Goal: Check status: Check status

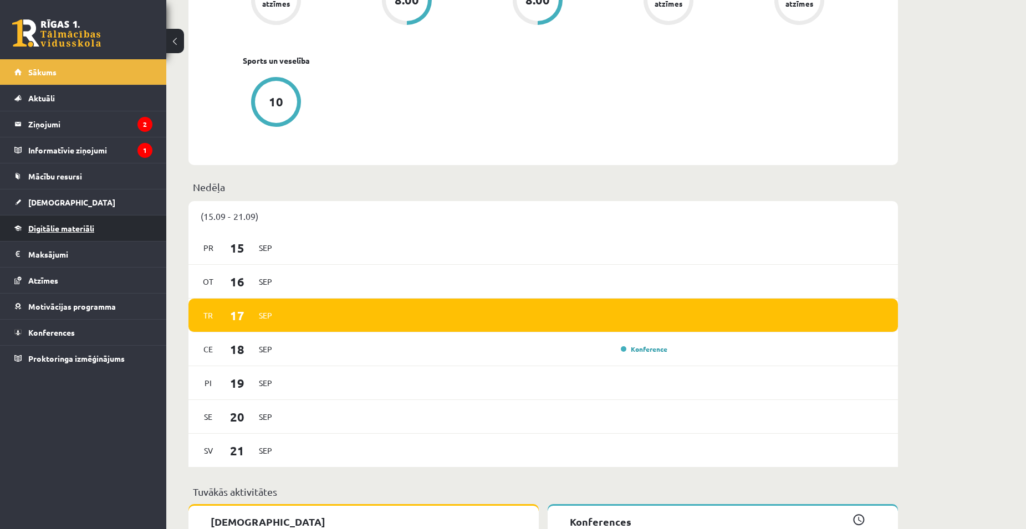
scroll to position [443, 0]
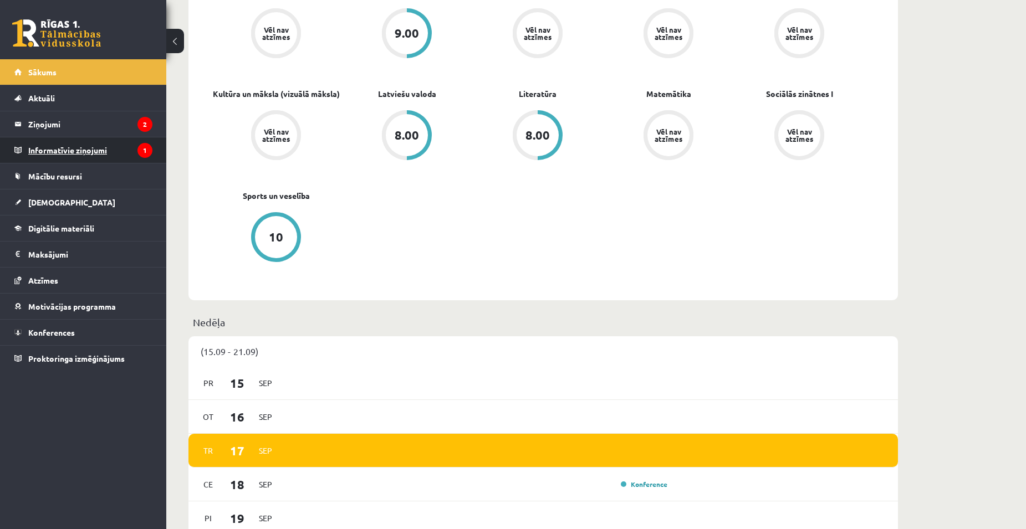
click at [52, 149] on legend "Informatīvie ziņojumi 1" at bounding box center [90, 150] width 124 height 26
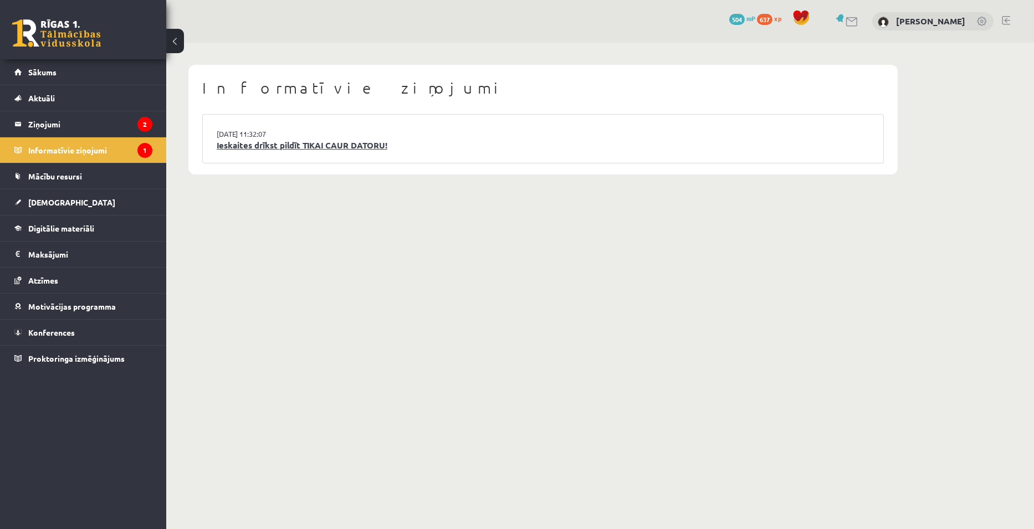
click at [319, 145] on link "Ieskaites drīkst pildīt TIKAI CAUR DATORU!" at bounding box center [543, 145] width 653 height 13
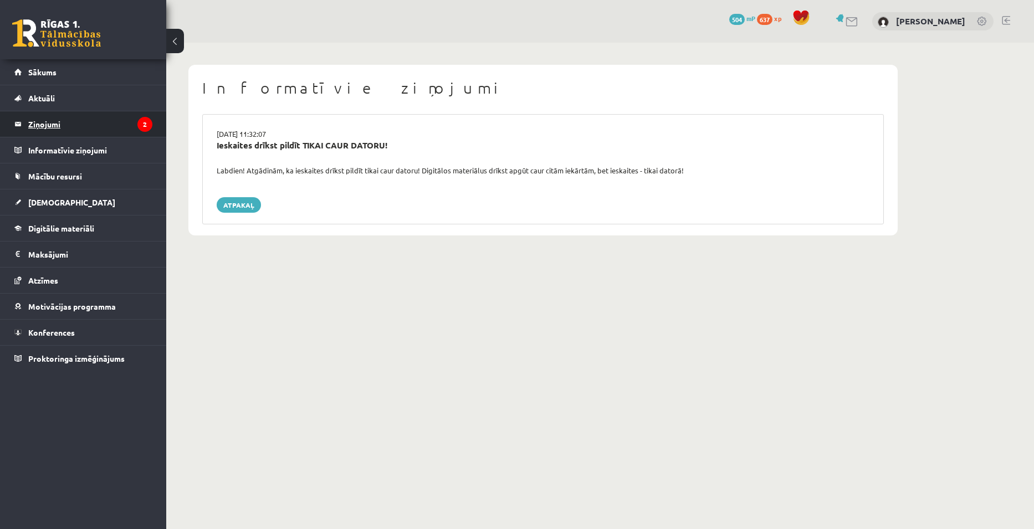
click at [47, 120] on legend "Ziņojumi 2" at bounding box center [90, 124] width 124 height 26
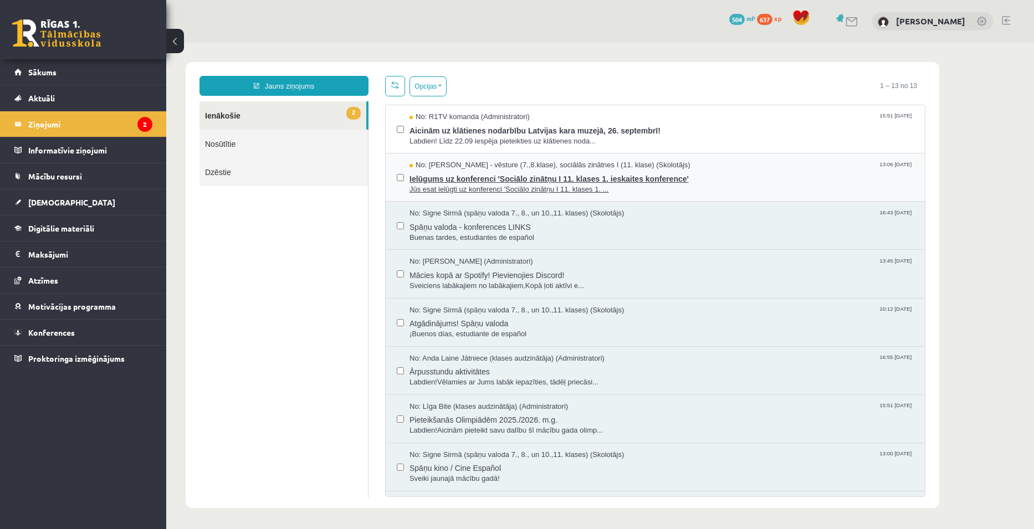
click at [794, 192] on span "Jūs esat ielūgti uz konferenci 'Sociālo zinātņu I 11. klases 1. ..." at bounding box center [662, 190] width 504 height 11
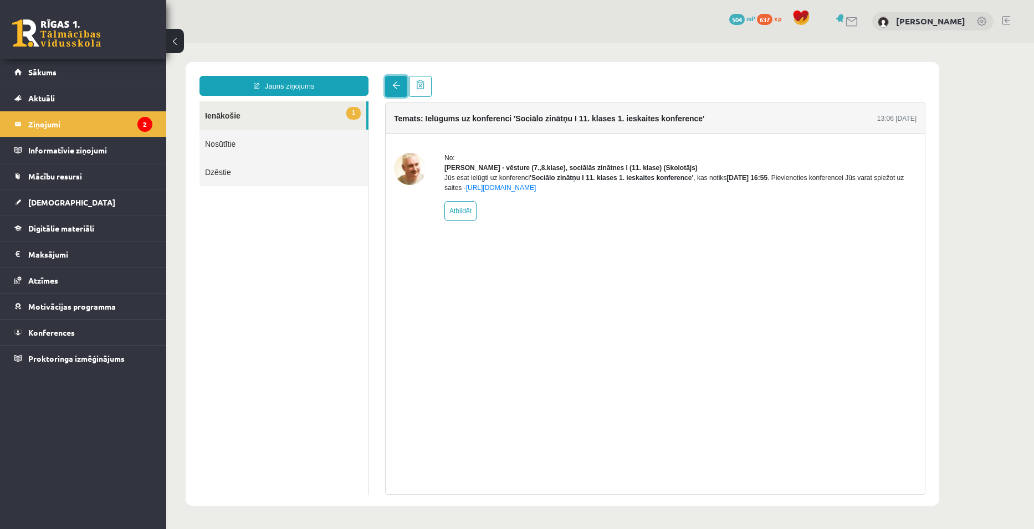
click at [393, 88] on span at bounding box center [396, 85] width 8 height 8
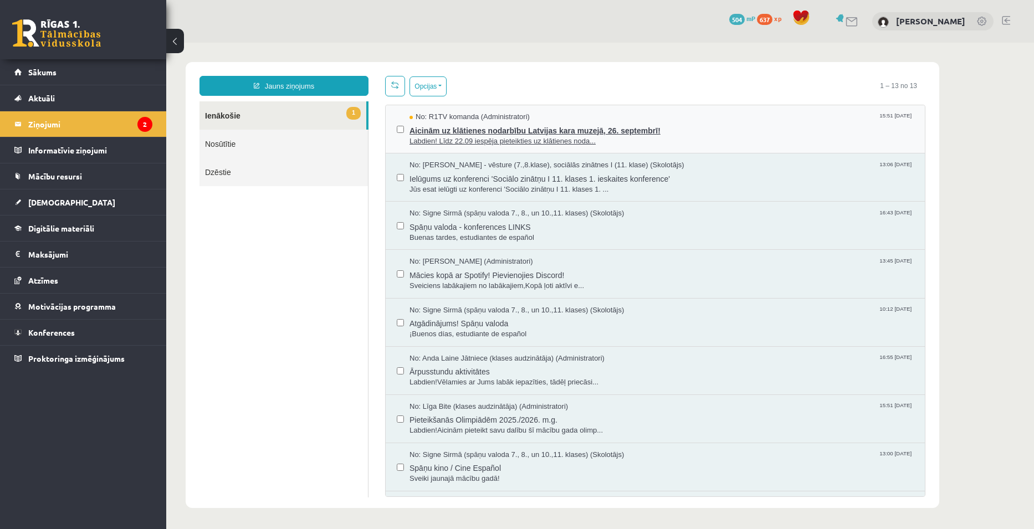
click at [746, 128] on span "Aicinām uz klātienes nodarbību Latvijas kara muzejā, 26. septembrī!" at bounding box center [662, 130] width 504 height 14
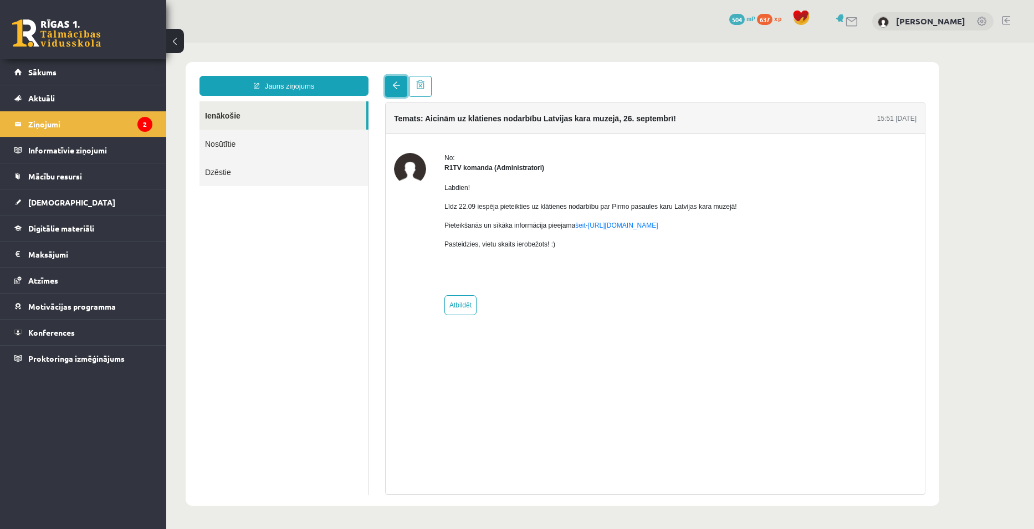
click at [395, 90] on link at bounding box center [396, 86] width 22 height 21
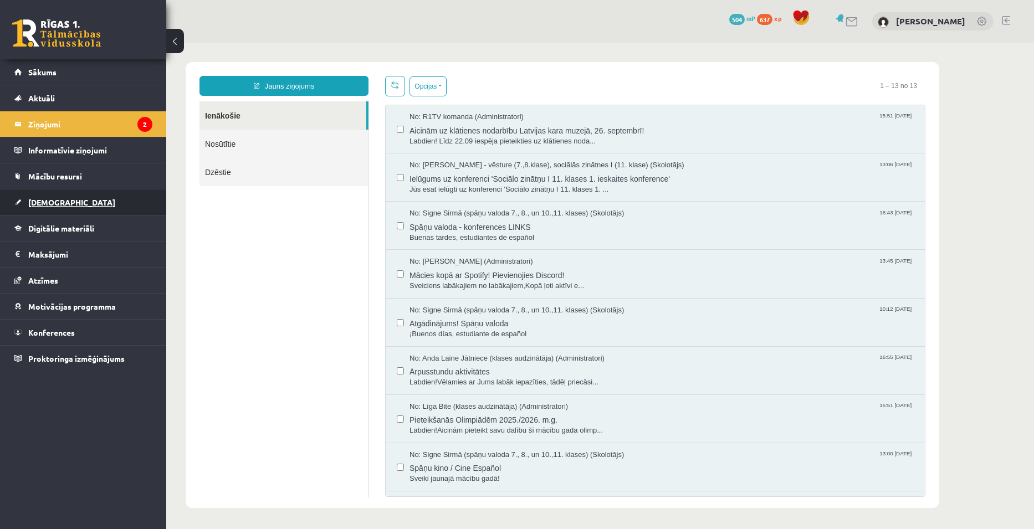
click at [59, 206] on span "[DEMOGRAPHIC_DATA]" at bounding box center [71, 202] width 87 height 10
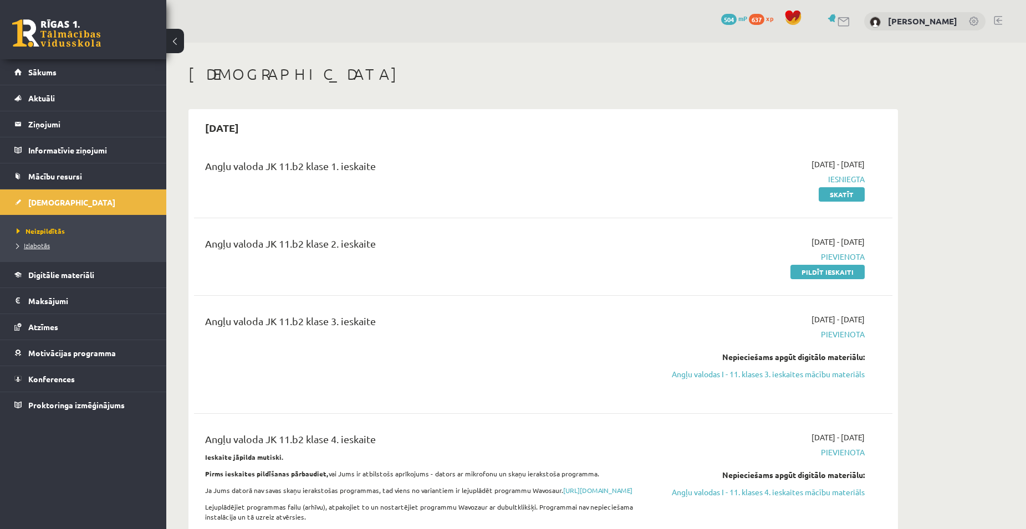
click at [45, 247] on span "Izlabotās" at bounding box center [33, 245] width 33 height 9
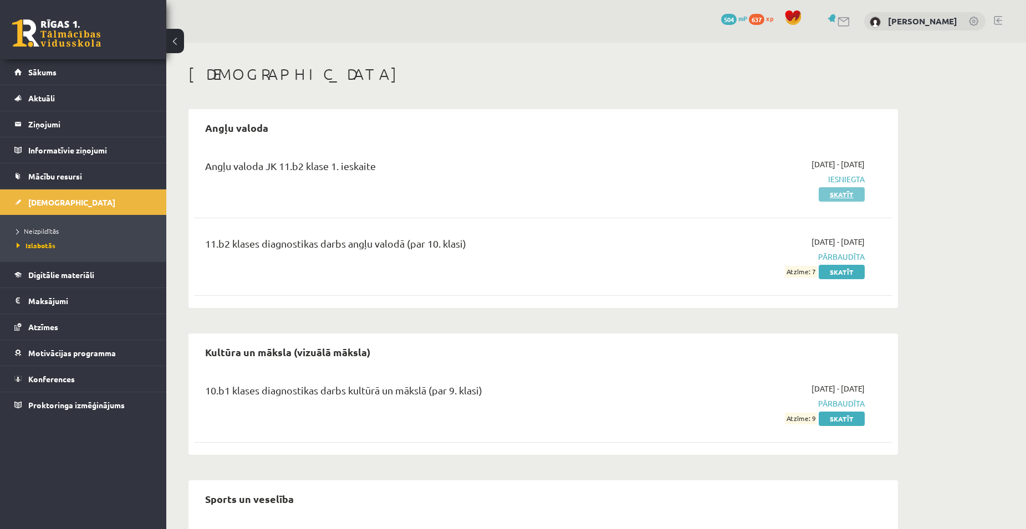
click at [833, 198] on link "Skatīt" at bounding box center [842, 194] width 46 height 14
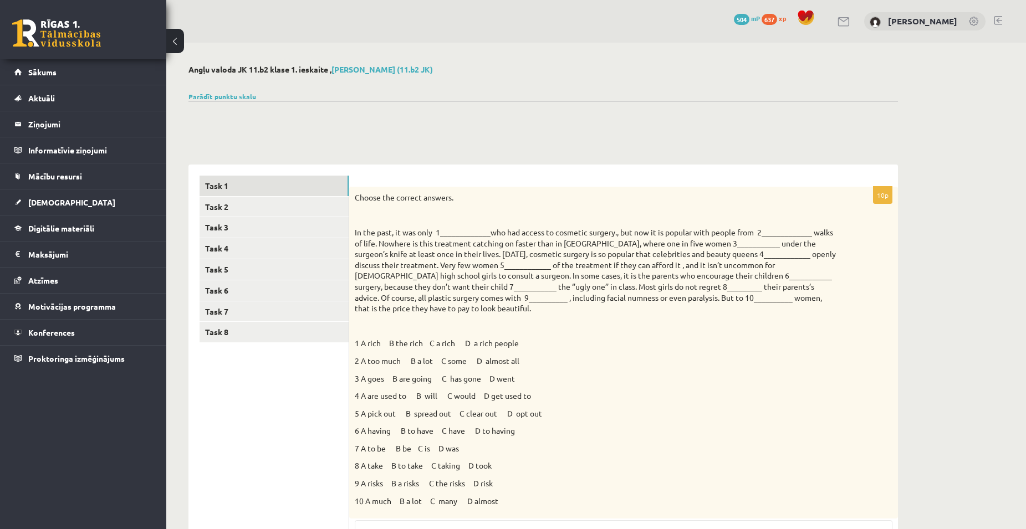
click at [177, 36] on button at bounding box center [175, 41] width 18 height 24
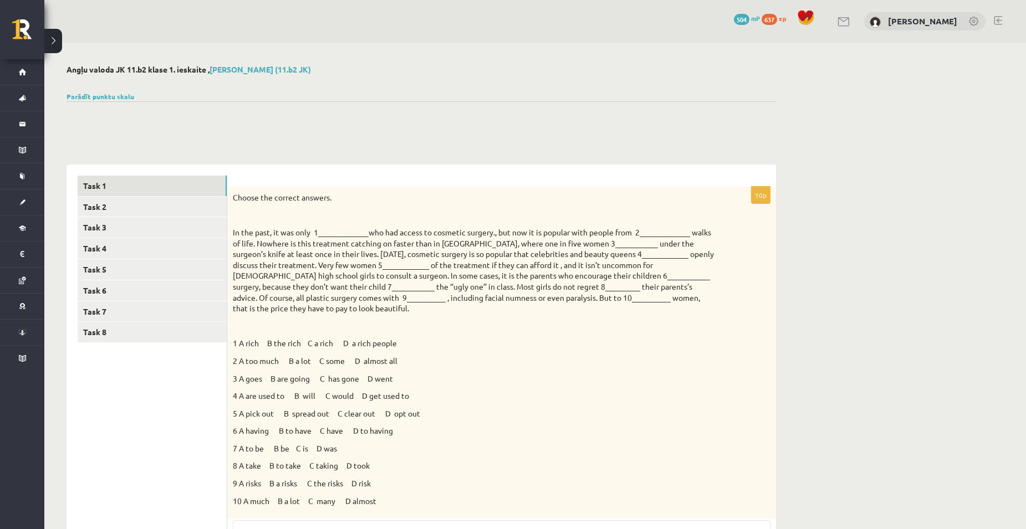
click at [63, 43] on div "Angļu valoda JK 11.b2 klase 1. ieskaite , Ieva Krūmiņa (11.b2 JK) Parādīt punkt…" at bounding box center [421, 519] width 754 height 952
click at [63, 40] on div "0 Dāvanas 504 mP 637 xp Ieva Krūmiņa" at bounding box center [535, 21] width 982 height 43
click at [54, 42] on button at bounding box center [53, 41] width 18 height 24
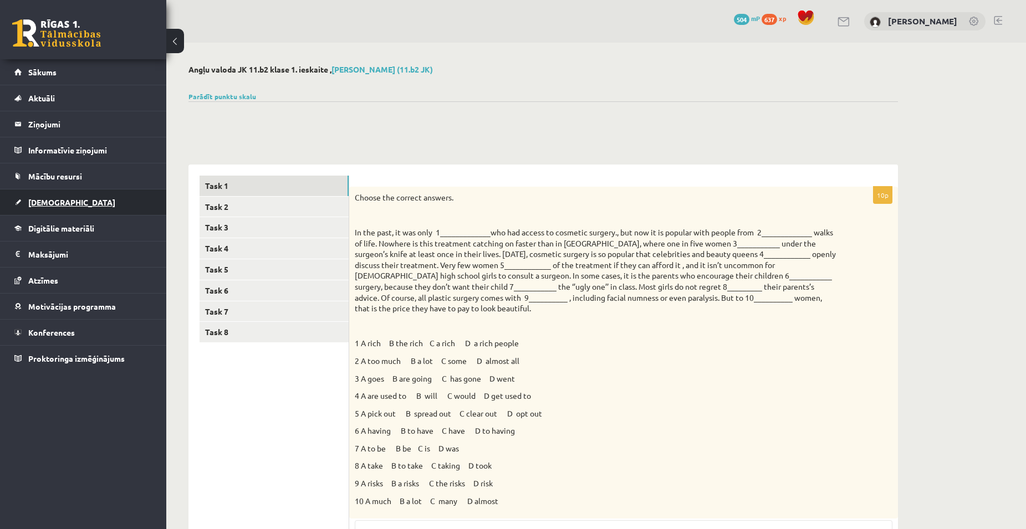
click at [60, 204] on span "[DEMOGRAPHIC_DATA]" at bounding box center [71, 202] width 87 height 10
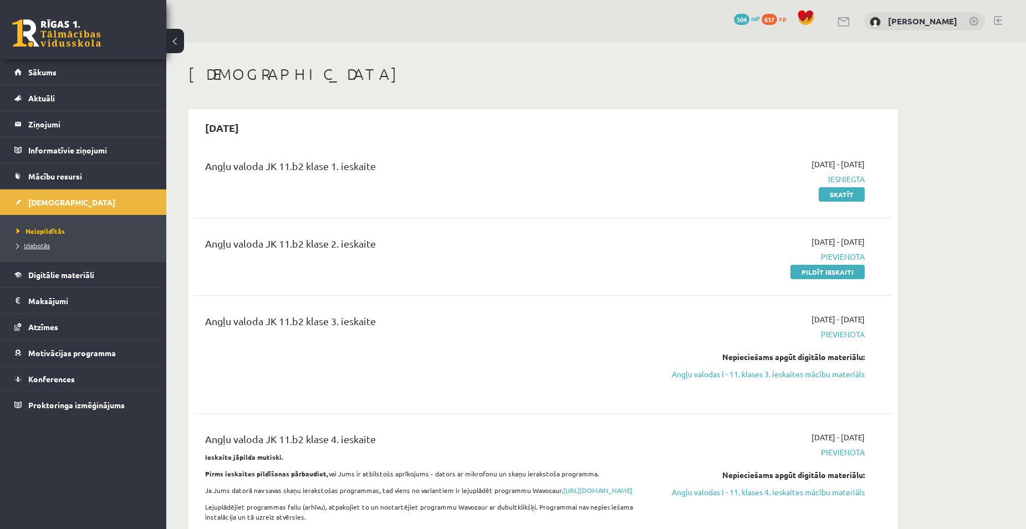
click at [45, 245] on span "Izlabotās" at bounding box center [33, 245] width 33 height 9
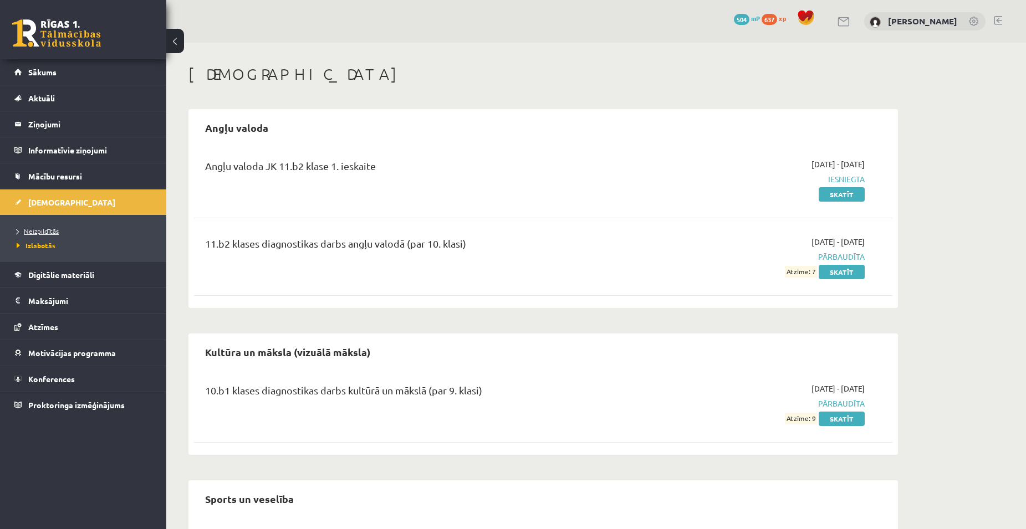
click at [39, 231] on span "Neizpildītās" at bounding box center [38, 231] width 42 height 9
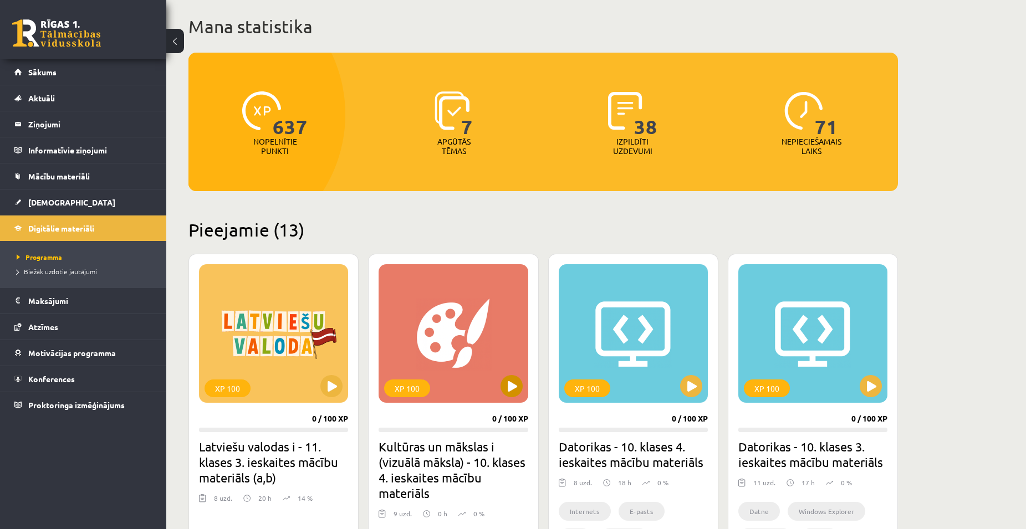
scroll to position [55, 0]
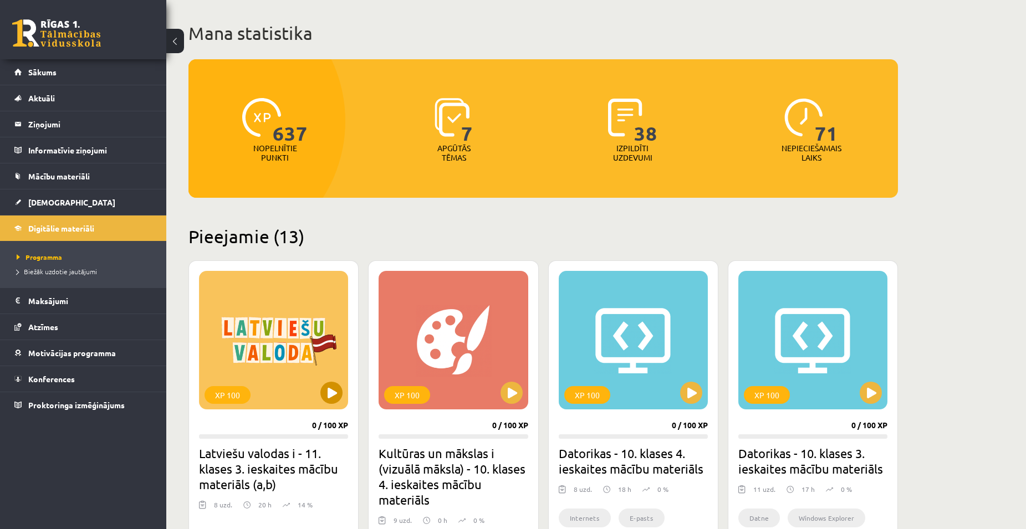
click at [339, 378] on div "XP 100" at bounding box center [273, 340] width 149 height 139
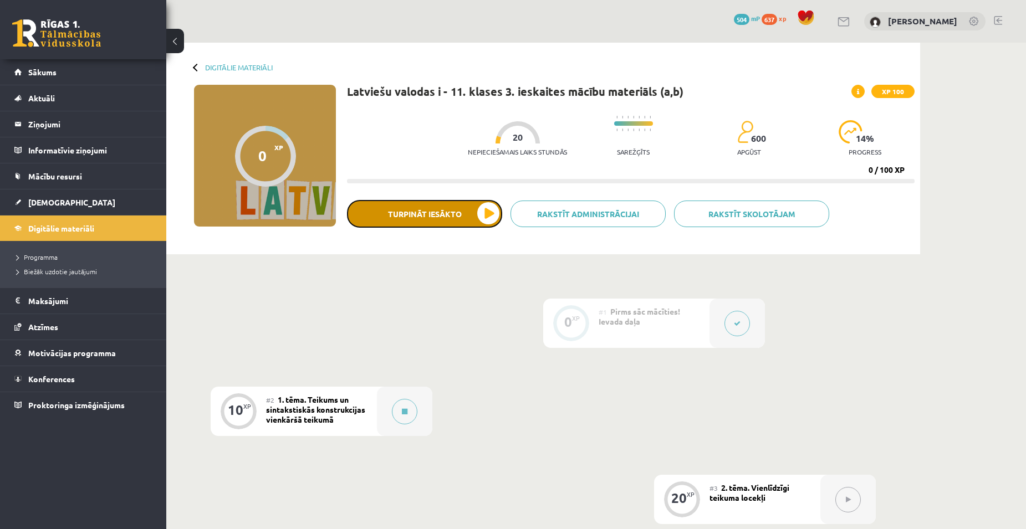
click at [465, 212] on button "Turpināt iesākto" at bounding box center [424, 214] width 155 height 28
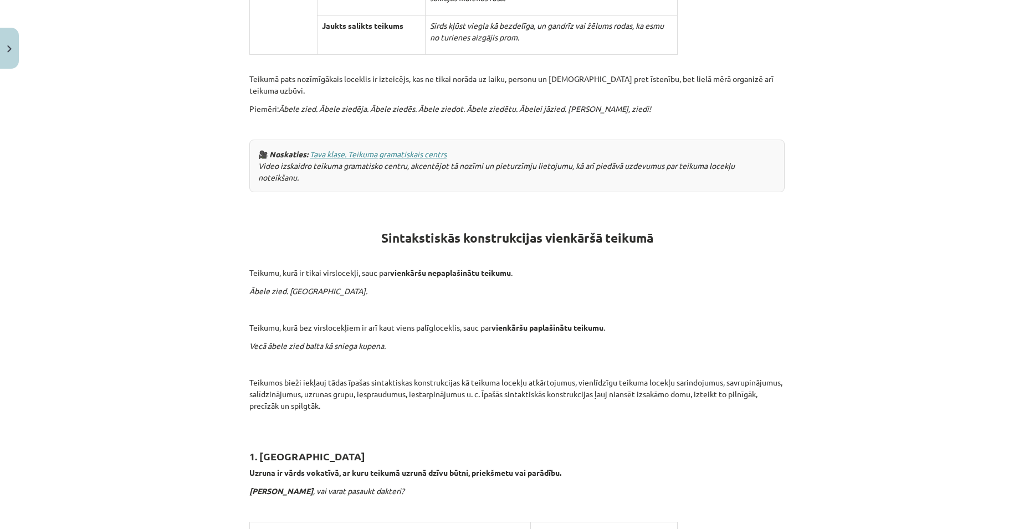
scroll to position [443, 0]
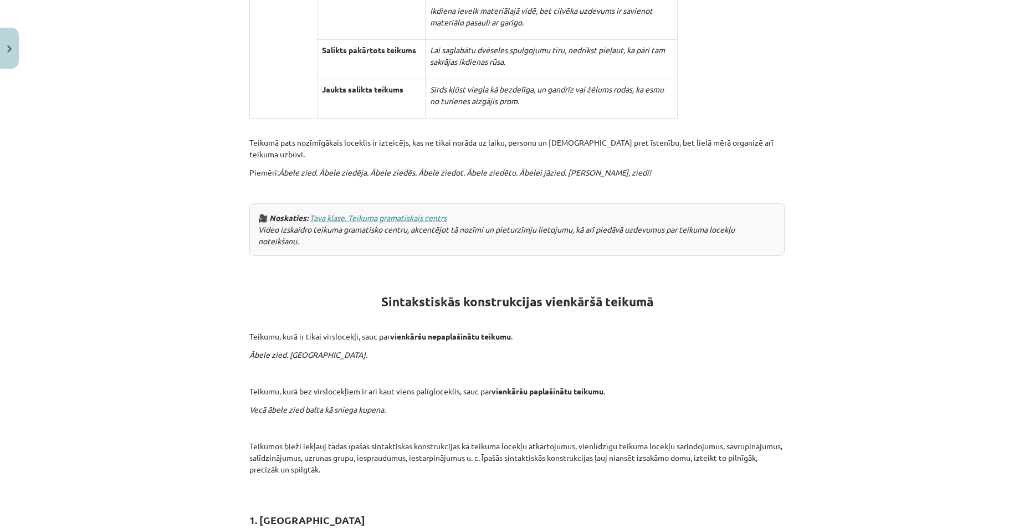
click at [378, 213] on link "Tava klase. Teikuma gramatiskais centrs" at bounding box center [378, 218] width 137 height 10
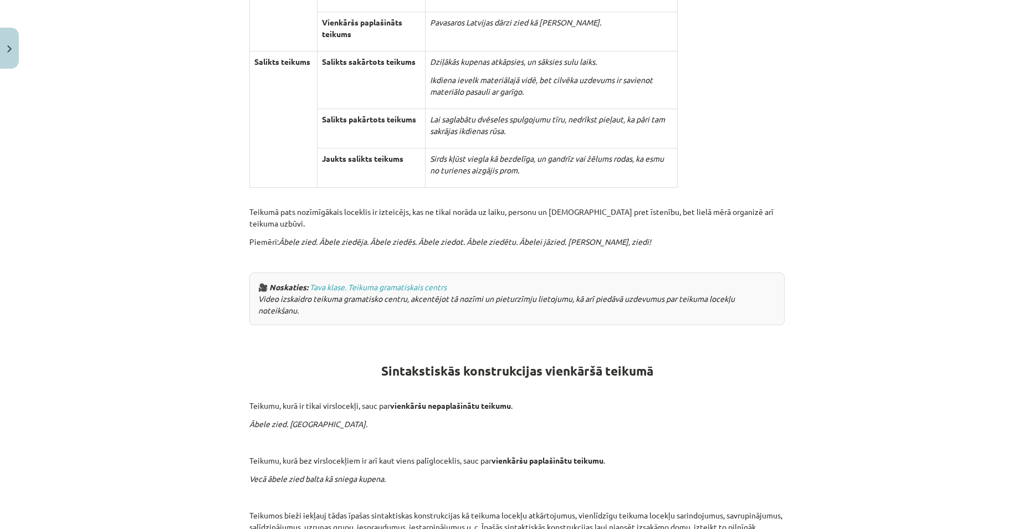
scroll to position [222, 0]
